Goal: Book appointment/travel/reservation

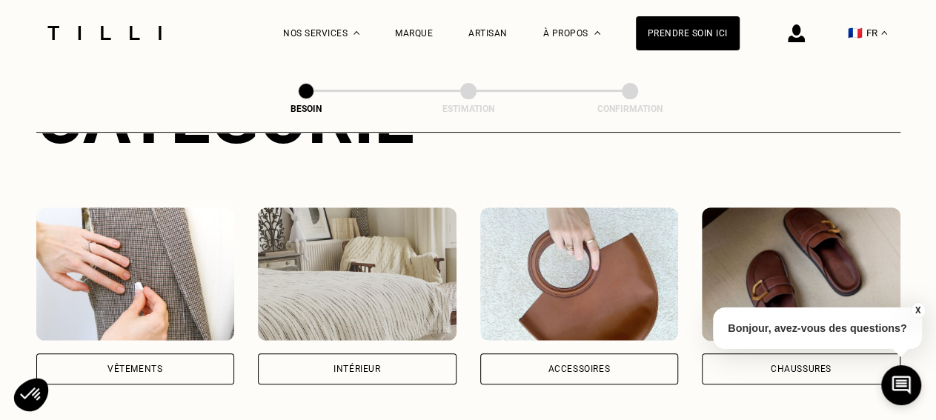
scroll to position [301, 0]
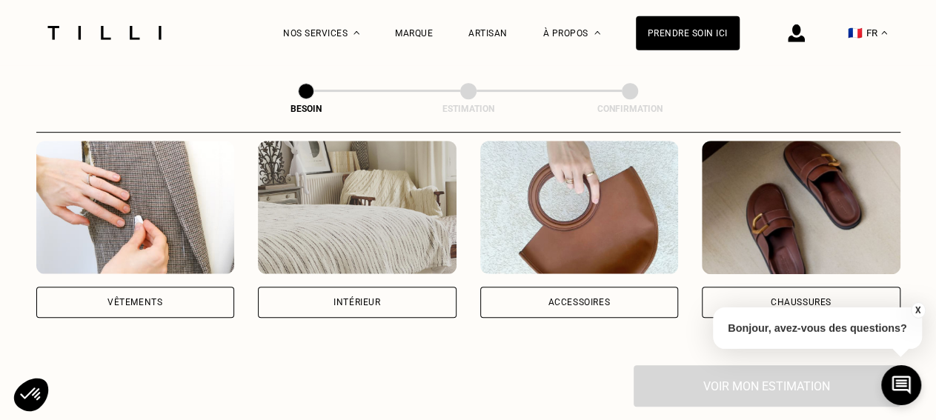
click at [133, 298] on div "Vêtements" at bounding box center [134, 302] width 55 height 9
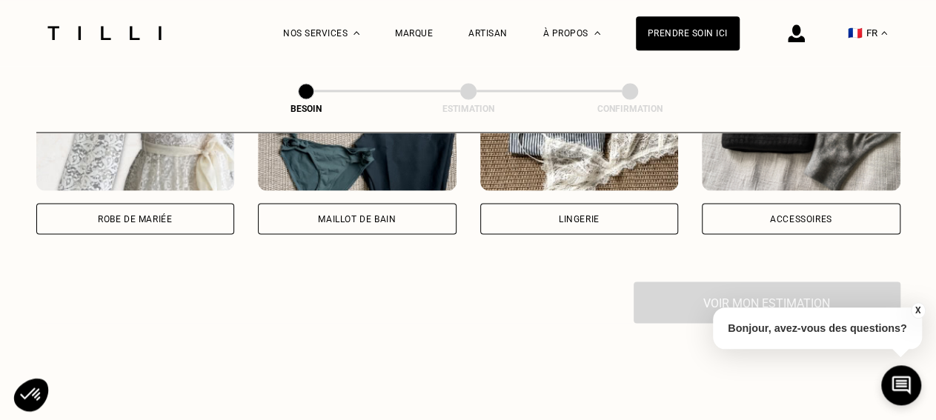
scroll to position [1104, 0]
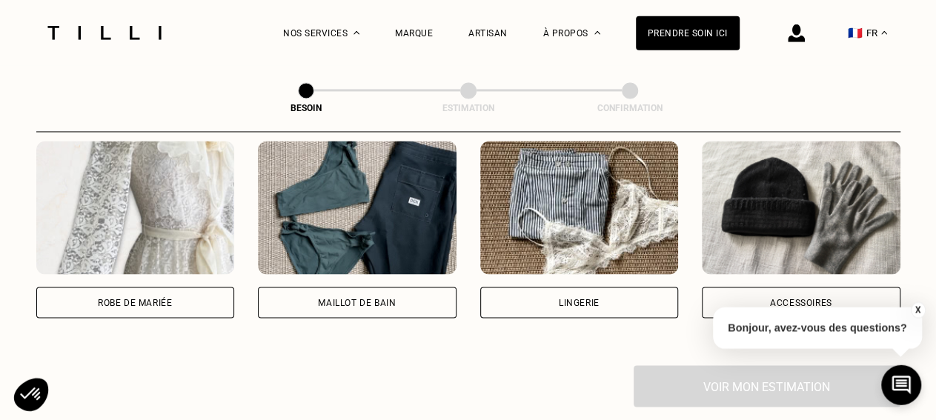
click at [153, 288] on div "Robe de mariée" at bounding box center [135, 303] width 199 height 31
select select "FR"
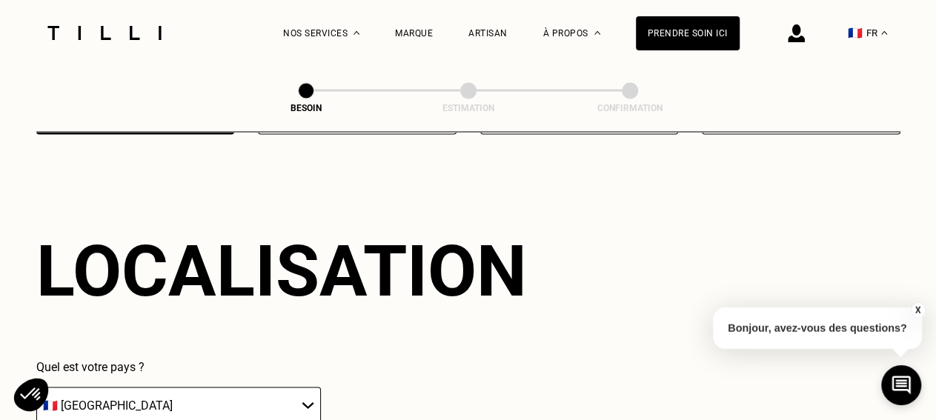
scroll to position [1290, 0]
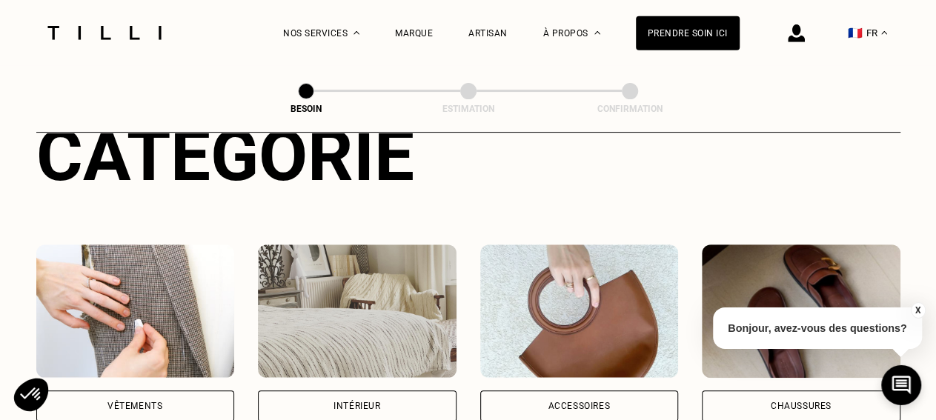
scroll to position [280, 0]
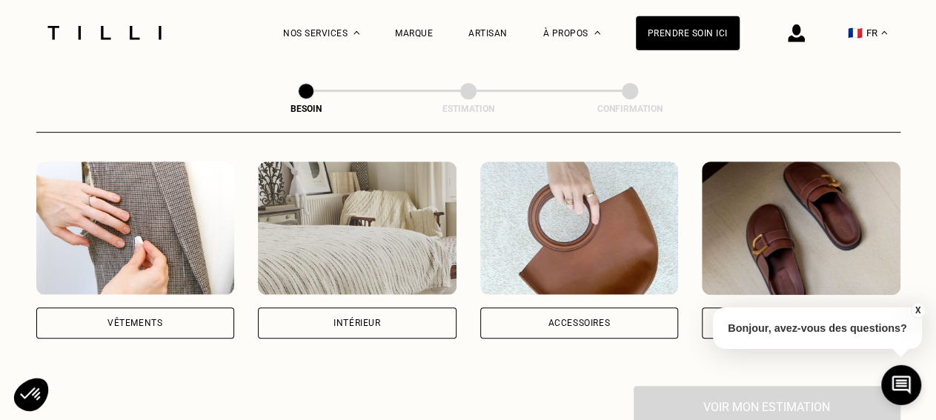
click at [155, 319] on div "Vêtements" at bounding box center [134, 323] width 55 height 9
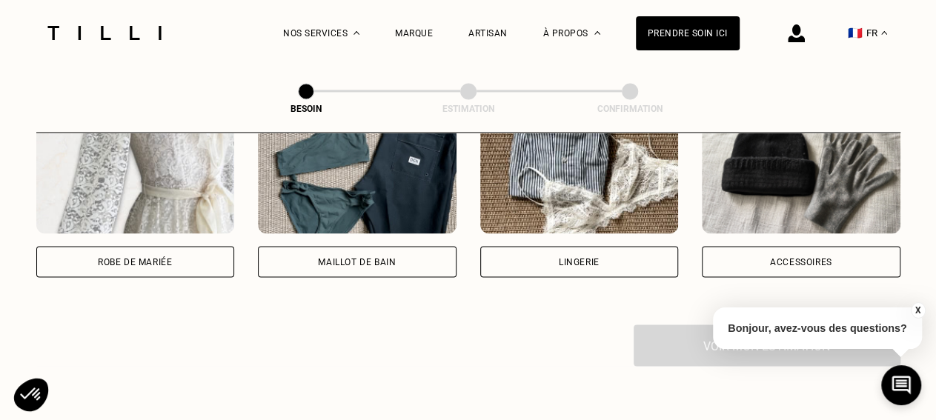
scroll to position [1146, 0]
click at [816, 327] on p "Bonjour, avez-vous des questions?" at bounding box center [817, 329] width 209 height 42
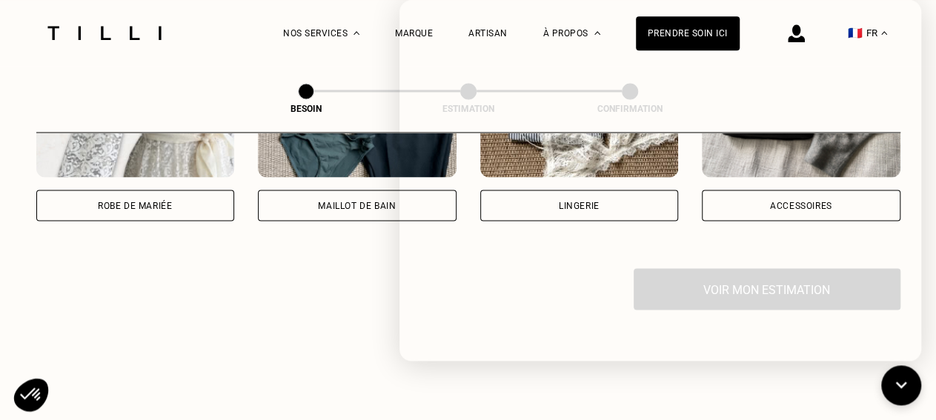
scroll to position [1204, 0]
